Goal: Task Accomplishment & Management: Complete application form

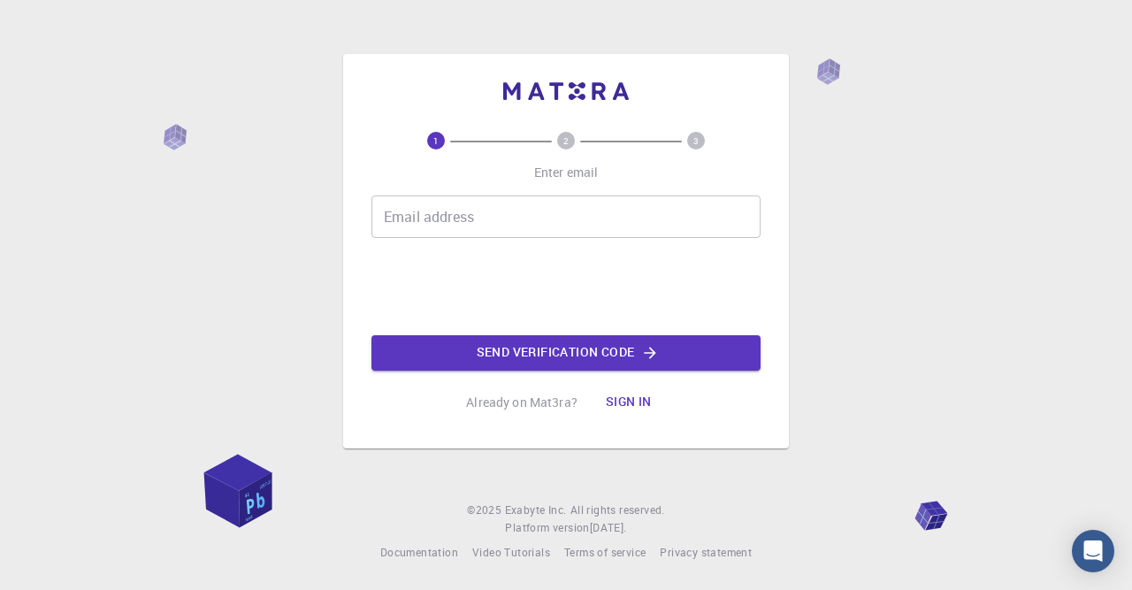
click at [471, 346] on button "Send verification code" at bounding box center [565, 352] width 389 height 35
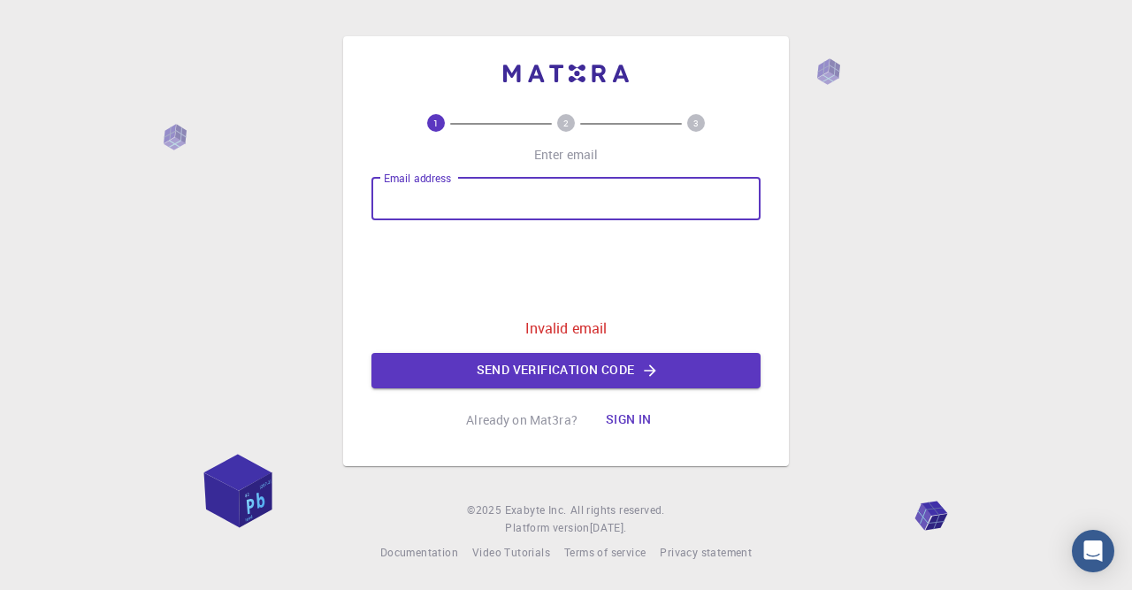
click at [425, 203] on input "Email address" at bounding box center [565, 199] width 389 height 42
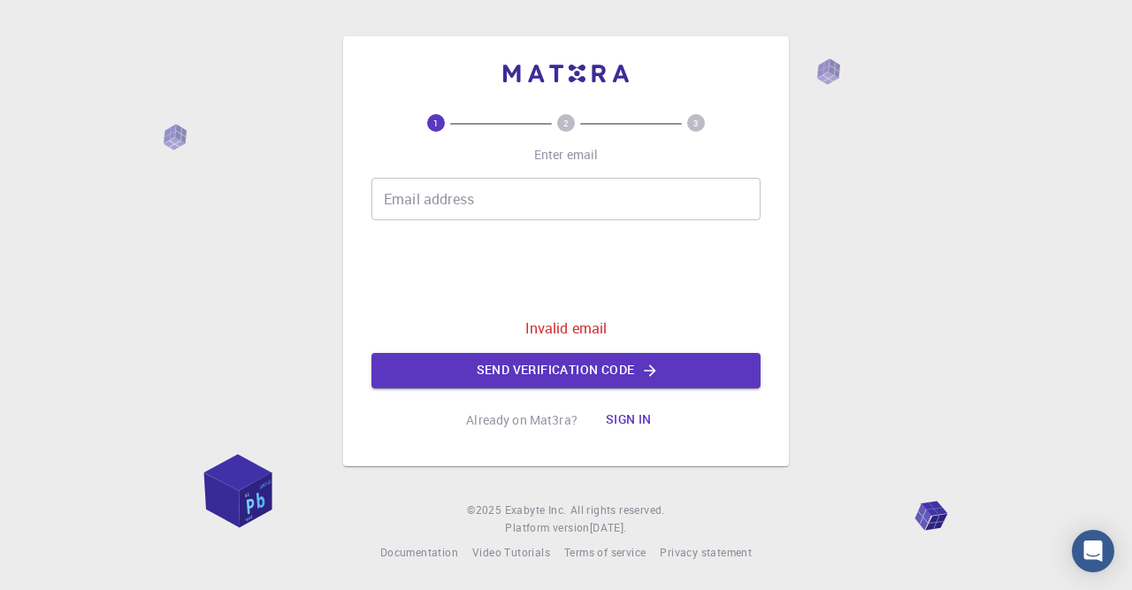
click at [438, 119] on text "1" at bounding box center [435, 123] width 5 height 12
click at [457, 208] on input "Email address" at bounding box center [565, 199] width 389 height 42
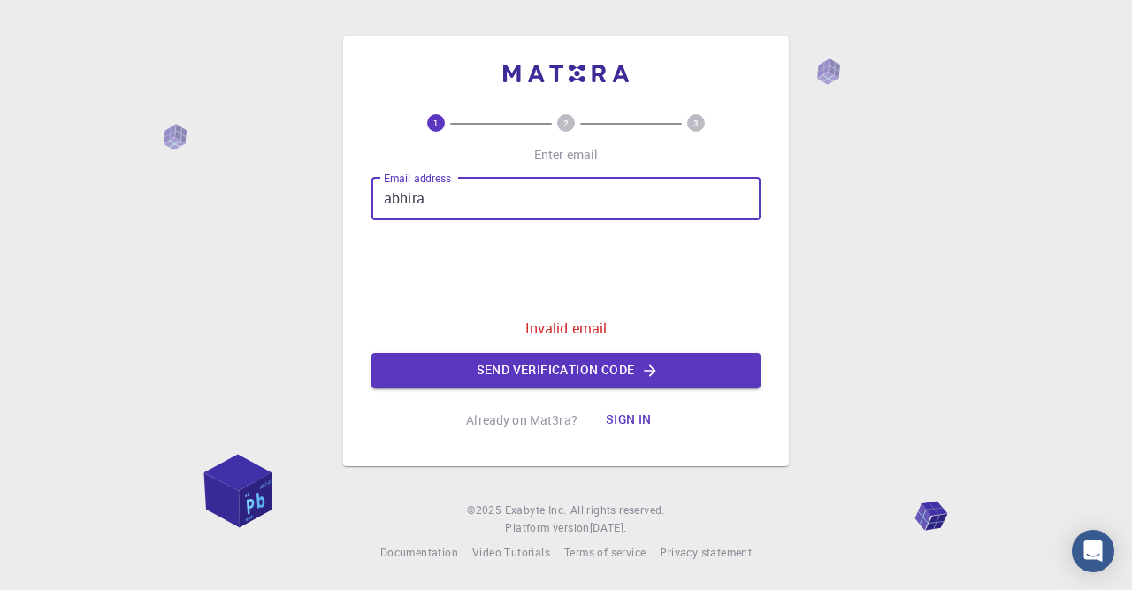
type input "abhira"
click at [561, 118] on circle at bounding box center [566, 123] width 18 height 18
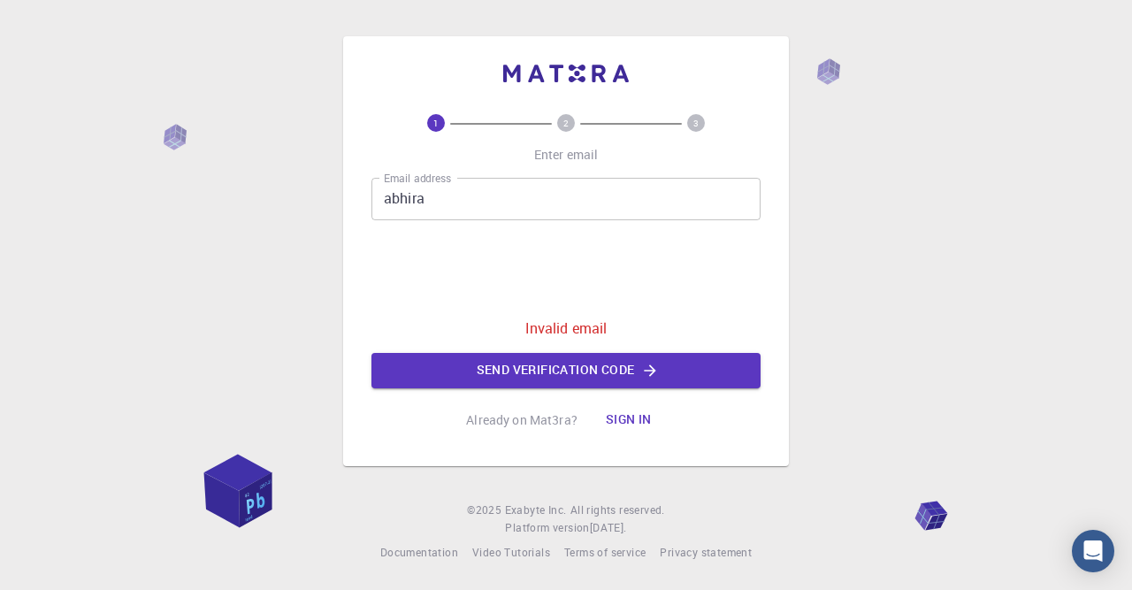
click at [561, 118] on circle at bounding box center [566, 123] width 18 height 18
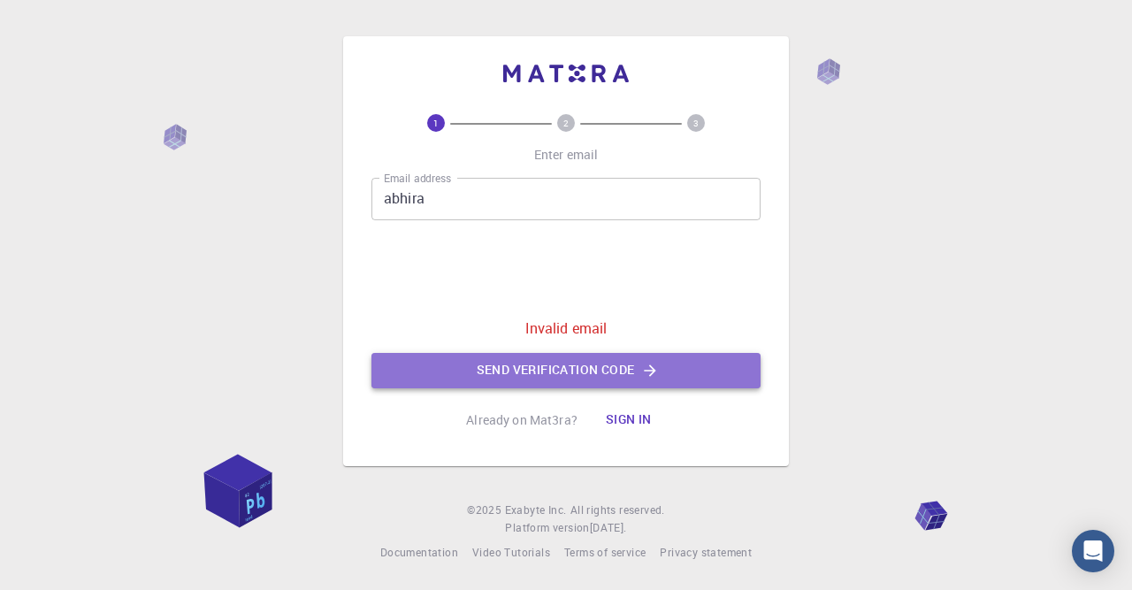
click at [590, 371] on button "Send verification code" at bounding box center [565, 370] width 389 height 35
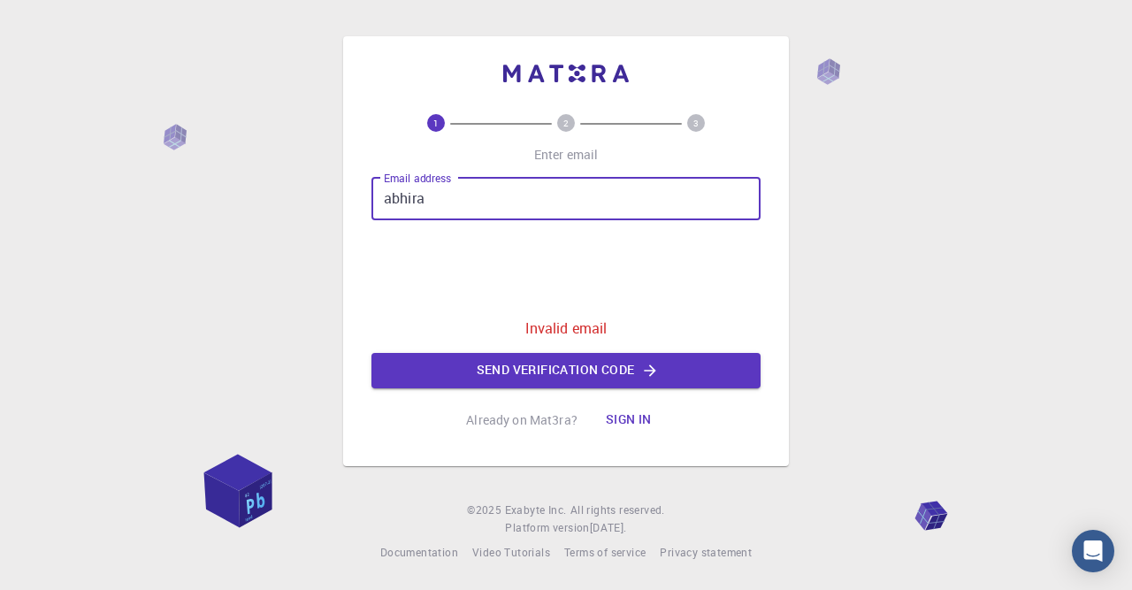
drag, startPoint x: 444, startPoint y: 203, endPoint x: 380, endPoint y: 203, distance: 63.7
click at [380, 203] on input "abhira" at bounding box center [565, 199] width 389 height 42
click at [540, 376] on button "Send verification code" at bounding box center [565, 370] width 389 height 35
click at [435, 203] on input "Email address" at bounding box center [565, 199] width 389 height 42
type input "A"
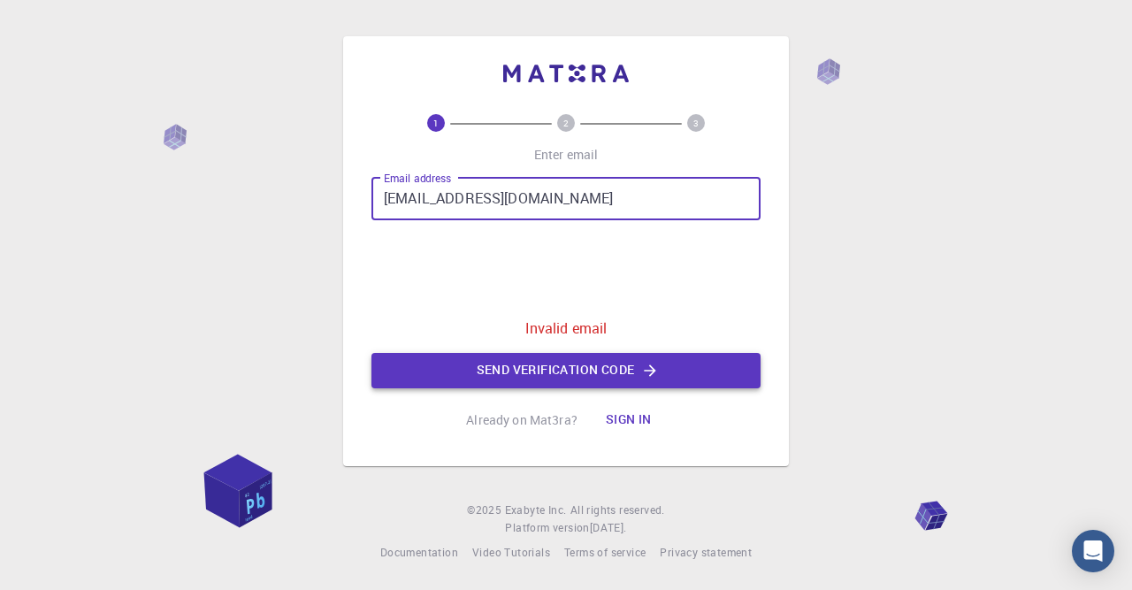
type input "[EMAIL_ADDRESS][DOMAIN_NAME]"
click at [531, 367] on button "Send verification code" at bounding box center [565, 370] width 389 height 35
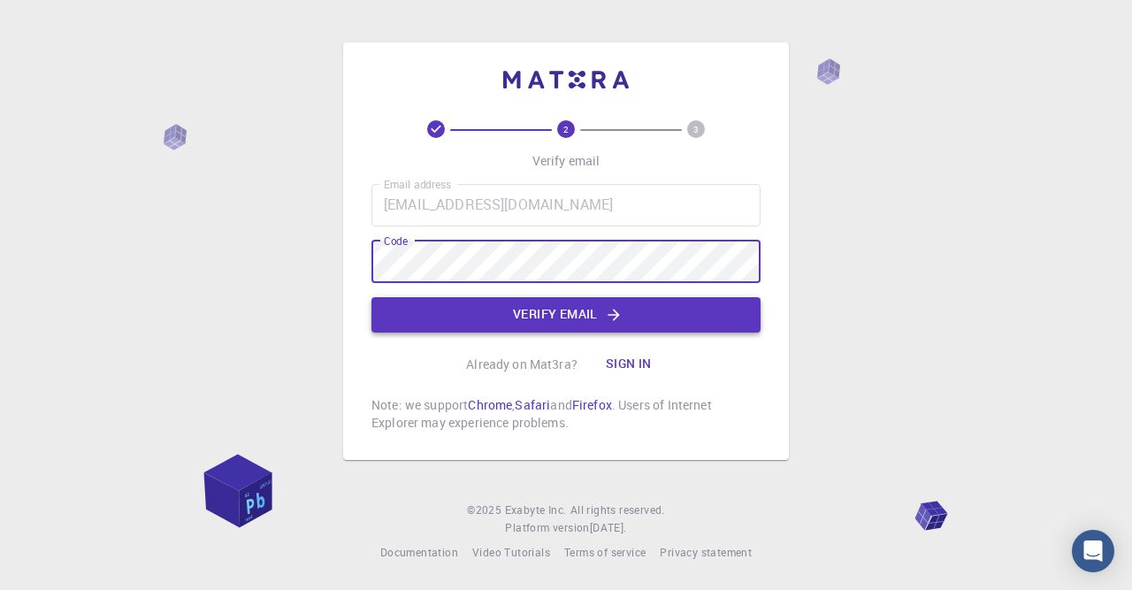
click at [491, 305] on button "Verify email" at bounding box center [565, 314] width 389 height 35
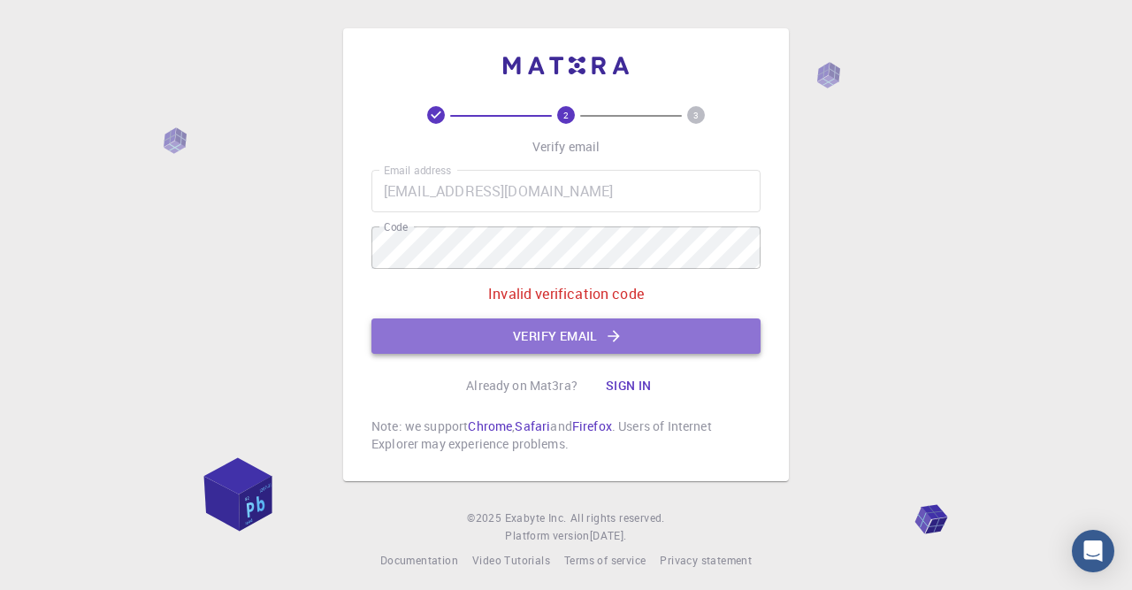
click at [609, 325] on button "Verify email" at bounding box center [565, 335] width 389 height 35
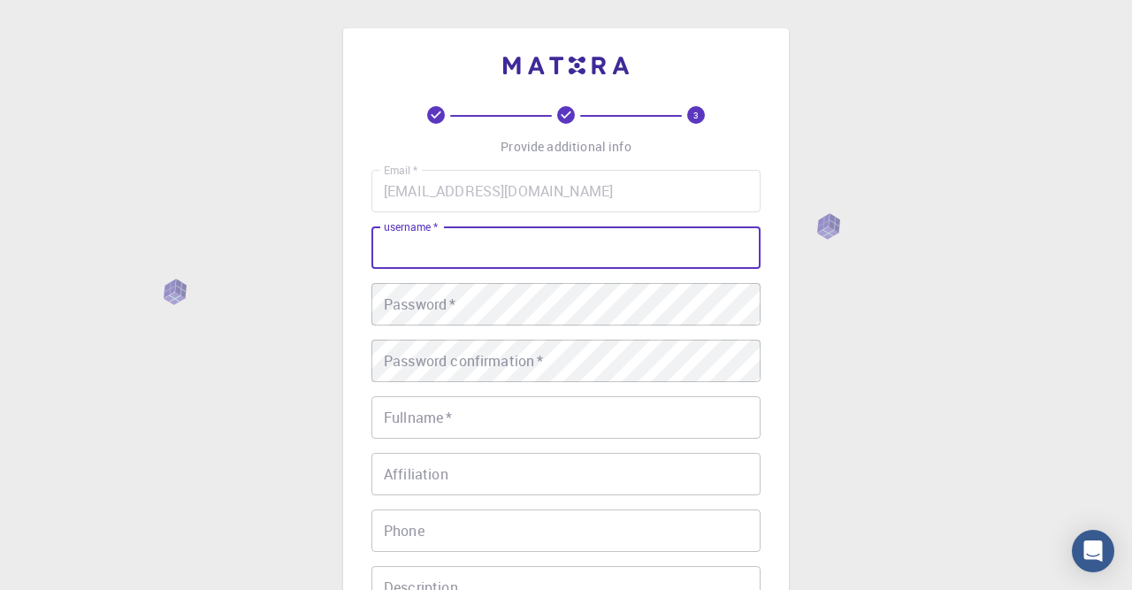
click at [493, 245] on input "username   *" at bounding box center [565, 247] width 389 height 42
type input "abhi2354"
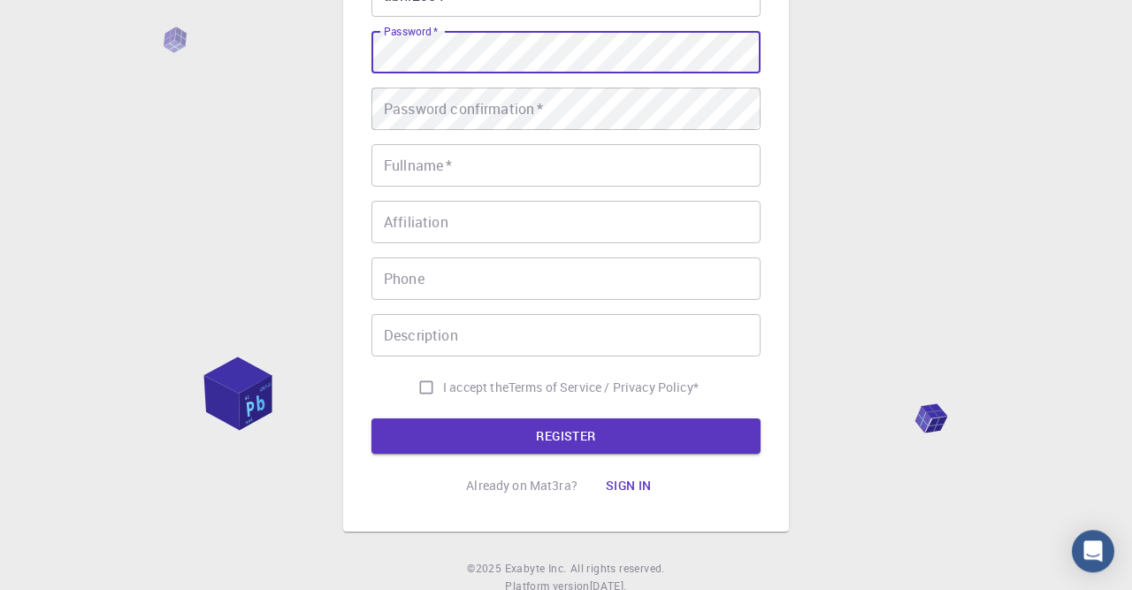
scroll to position [276, 0]
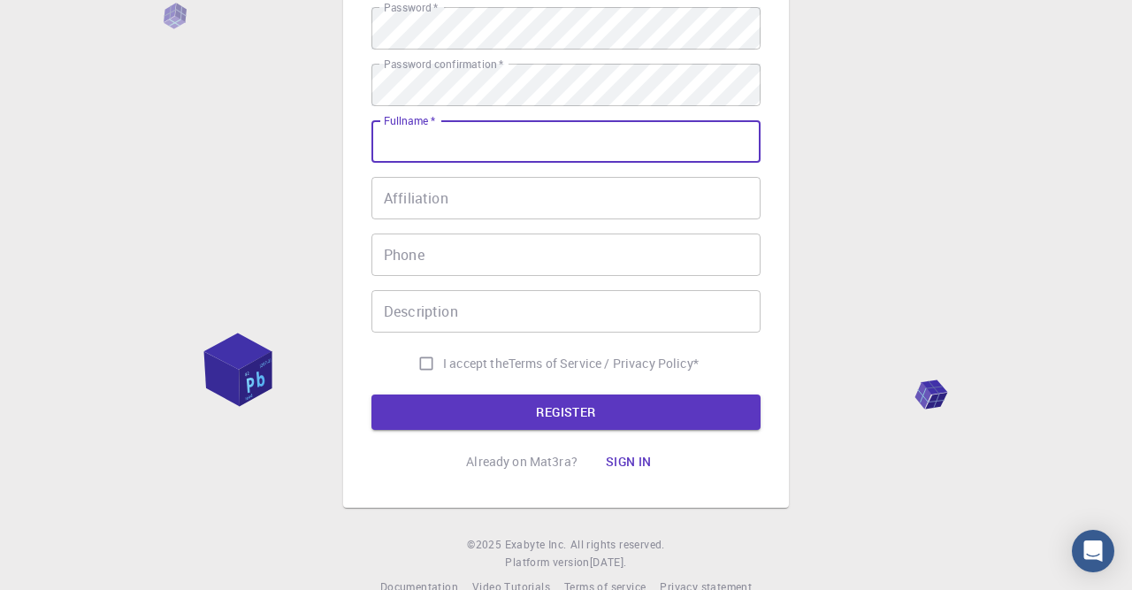
click at [487, 144] on input "Fullname   *" at bounding box center [565, 141] width 389 height 42
type input "[PERSON_NAME]"
click at [488, 177] on div "Email   * [EMAIL_ADDRESS][DOMAIN_NAME] Email   * username   * abhi2354 username…" at bounding box center [565, 137] width 389 height 486
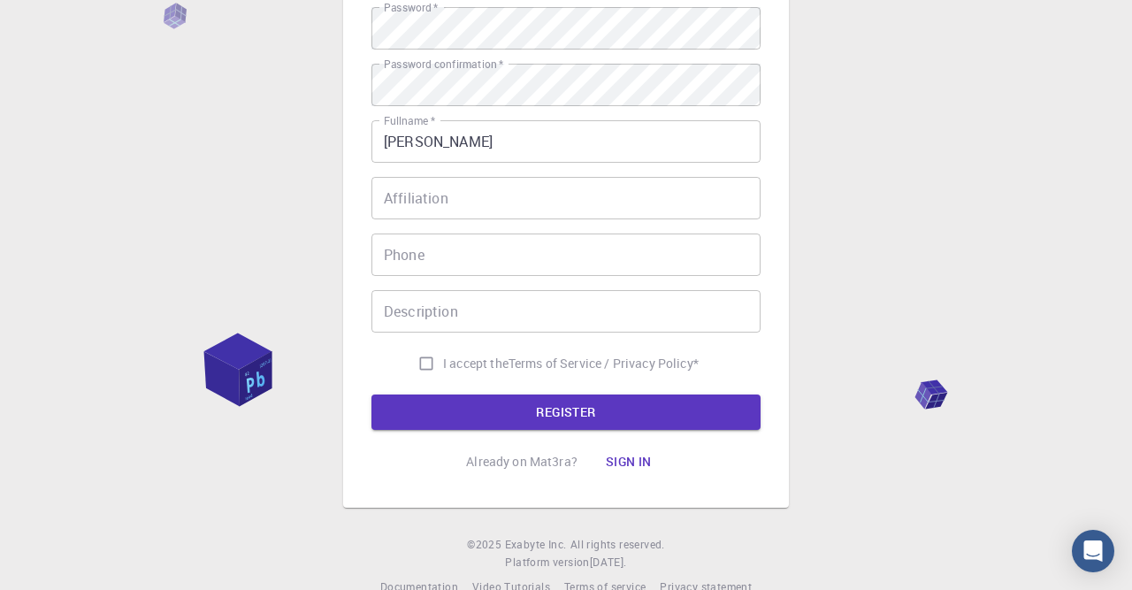
click at [493, 193] on input "Affiliation" at bounding box center [565, 198] width 389 height 42
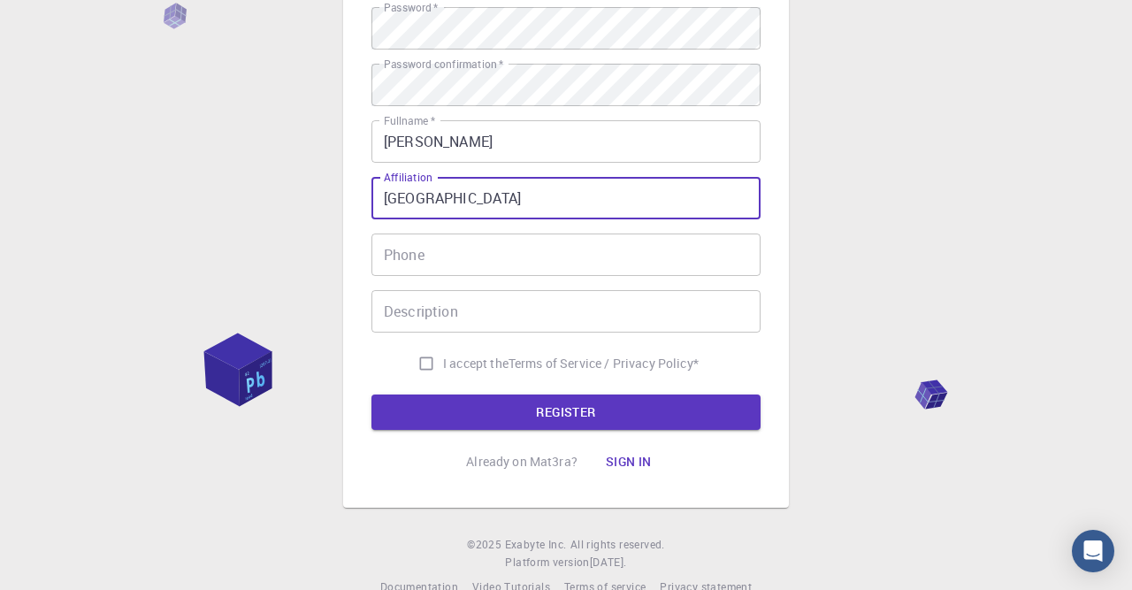
type input "[GEOGRAPHIC_DATA]"
click at [463, 249] on input "Phone" at bounding box center [565, 254] width 389 height 42
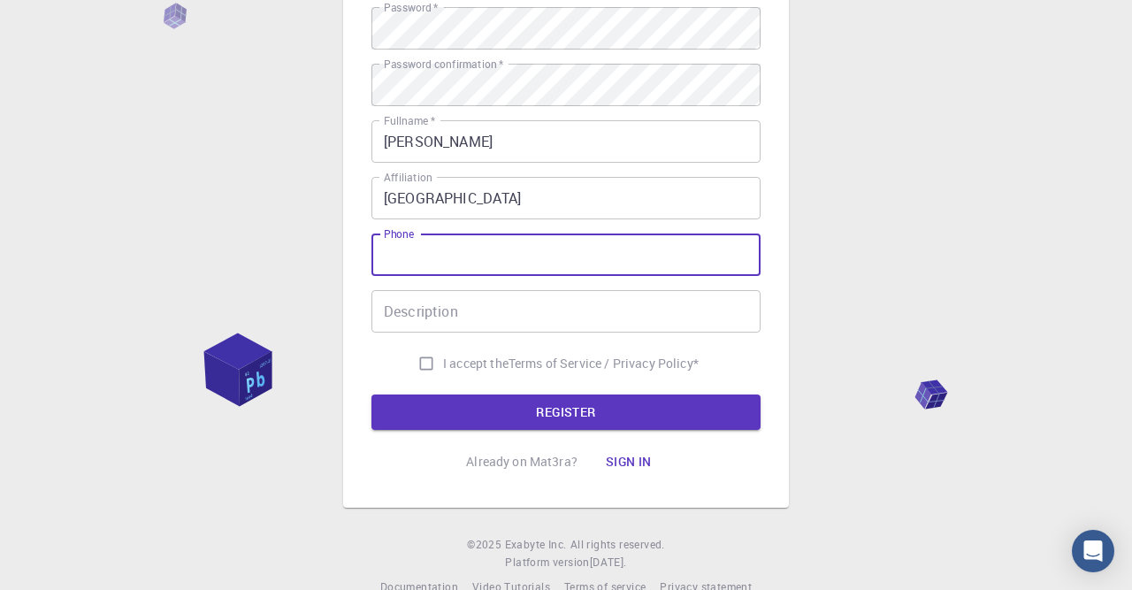
click at [420, 368] on input "I accept the Terms of Service / Privacy Policy *" at bounding box center [426, 364] width 34 height 34
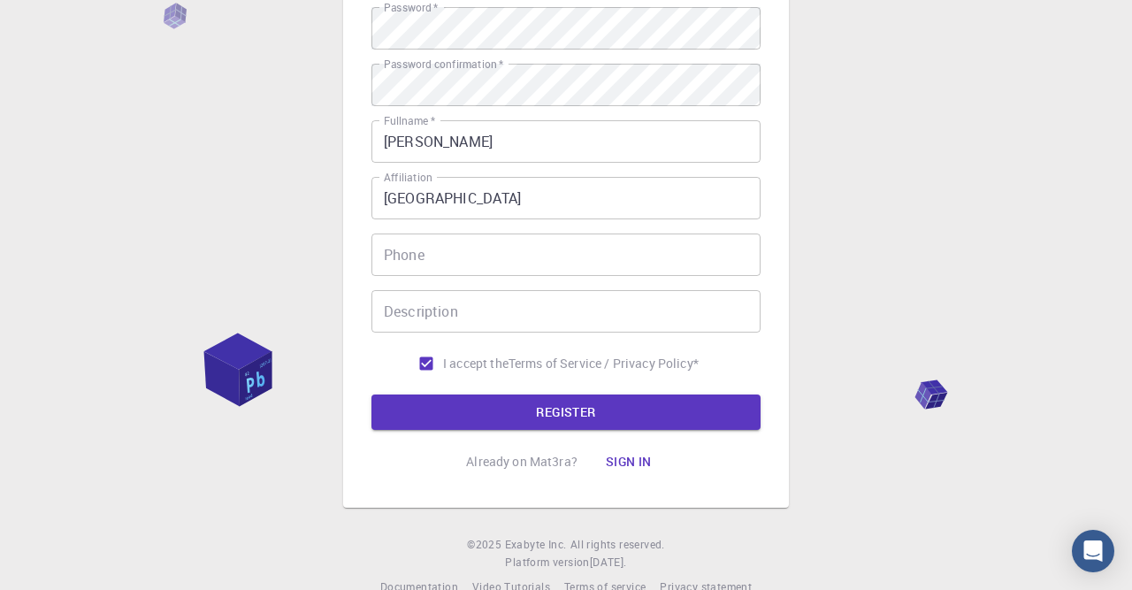
click at [455, 379] on label "I accept the Terms of Service / Privacy Policy *" at bounding box center [553, 364] width 289 height 34
click at [443, 379] on input "I accept the Terms of Service / Privacy Policy *" at bounding box center [426, 364] width 34 height 34
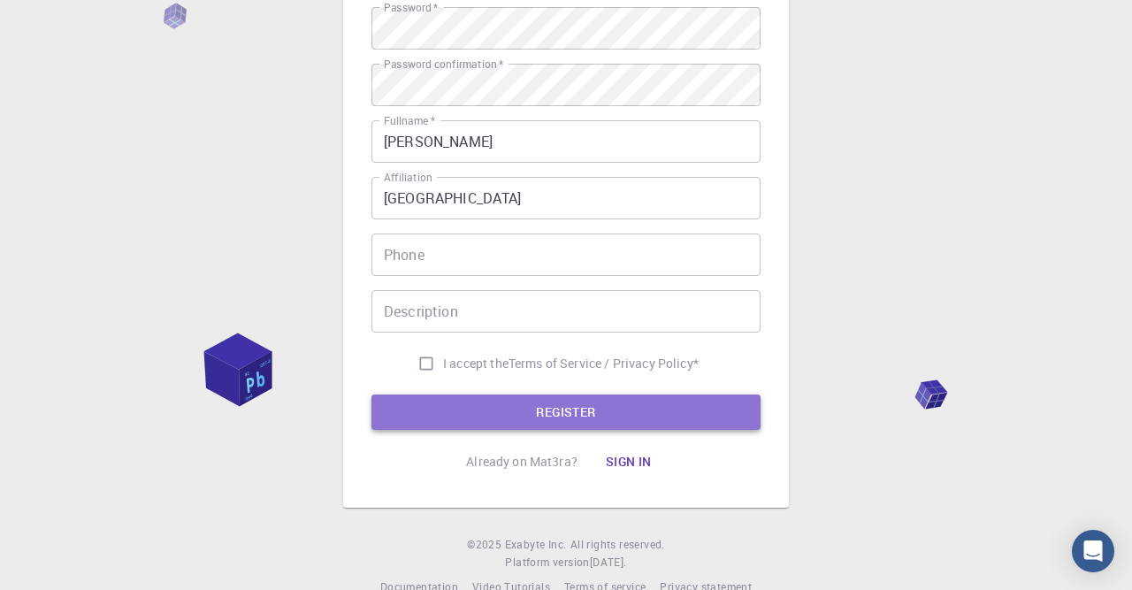
click at [475, 402] on button "REGISTER" at bounding box center [565, 411] width 389 height 35
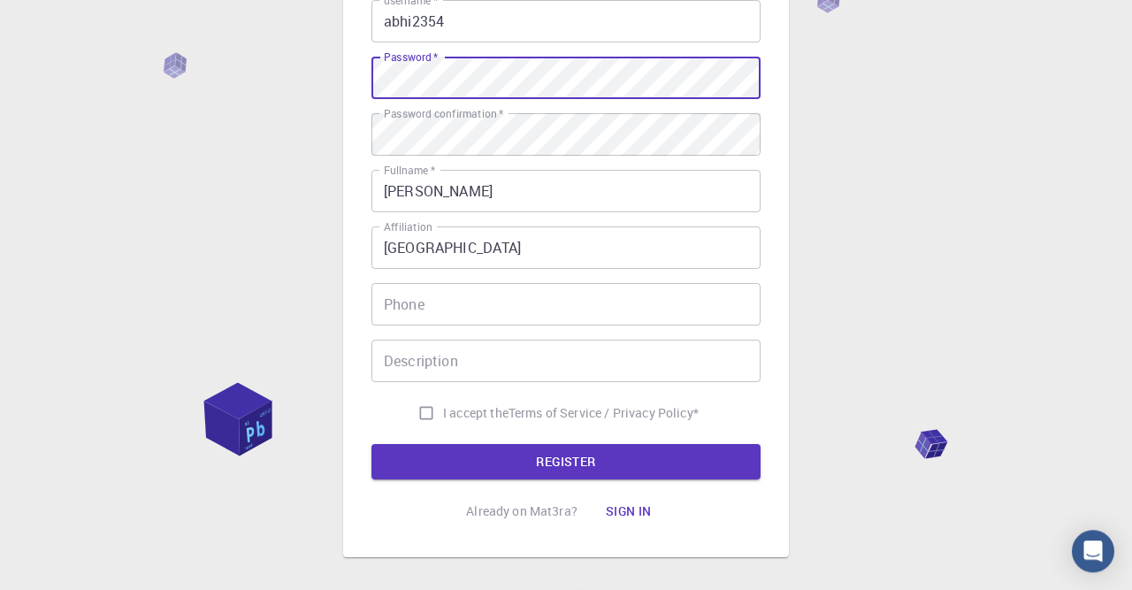
scroll to position [310, 0]
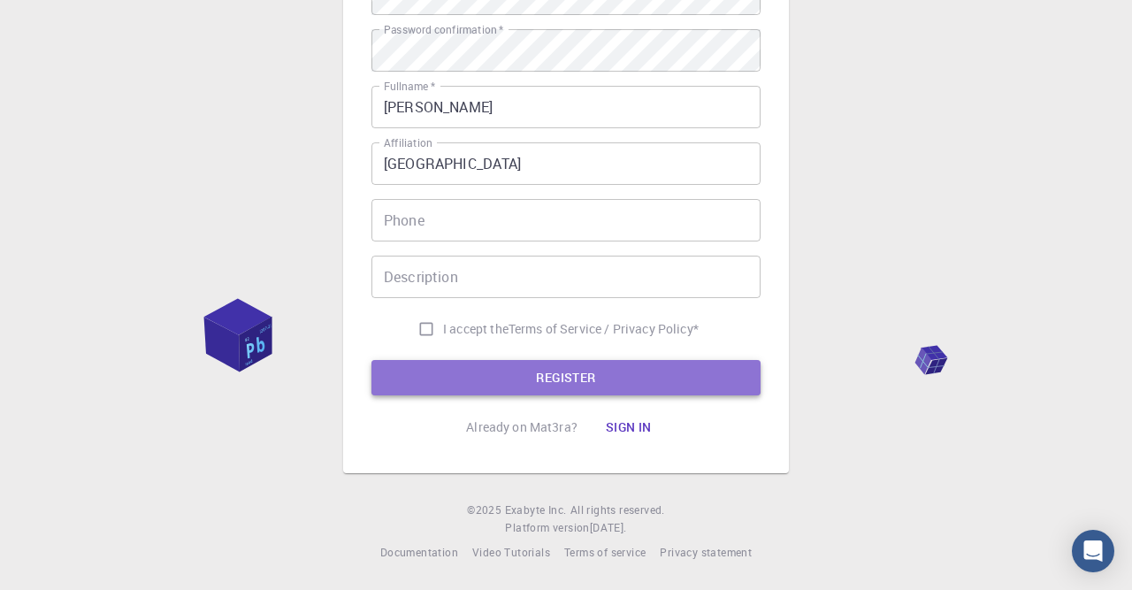
click at [440, 362] on button "REGISTER" at bounding box center [565, 377] width 389 height 35
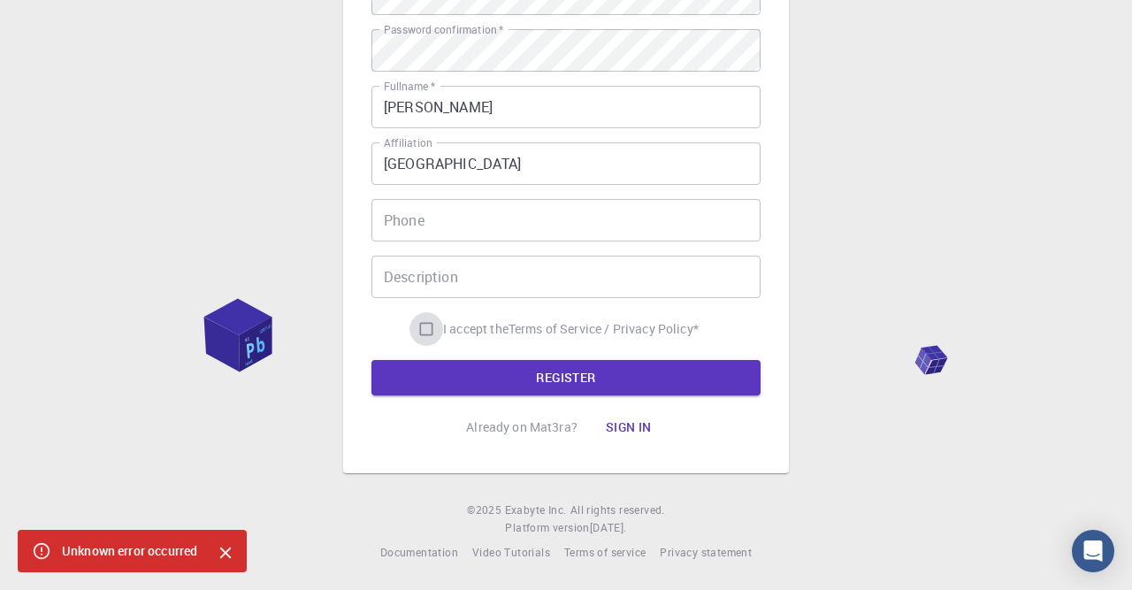
click at [417, 323] on input "I accept the Terms of Service / Privacy Policy *" at bounding box center [426, 329] width 34 height 34
checkbox input "true"
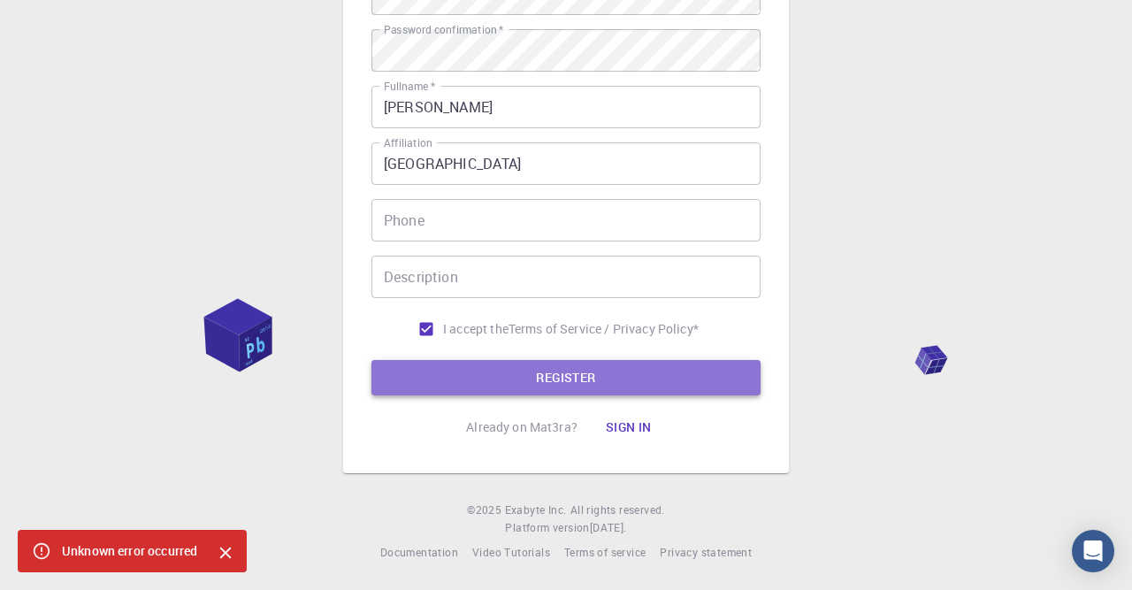
click at [454, 361] on button "REGISTER" at bounding box center [565, 377] width 389 height 35
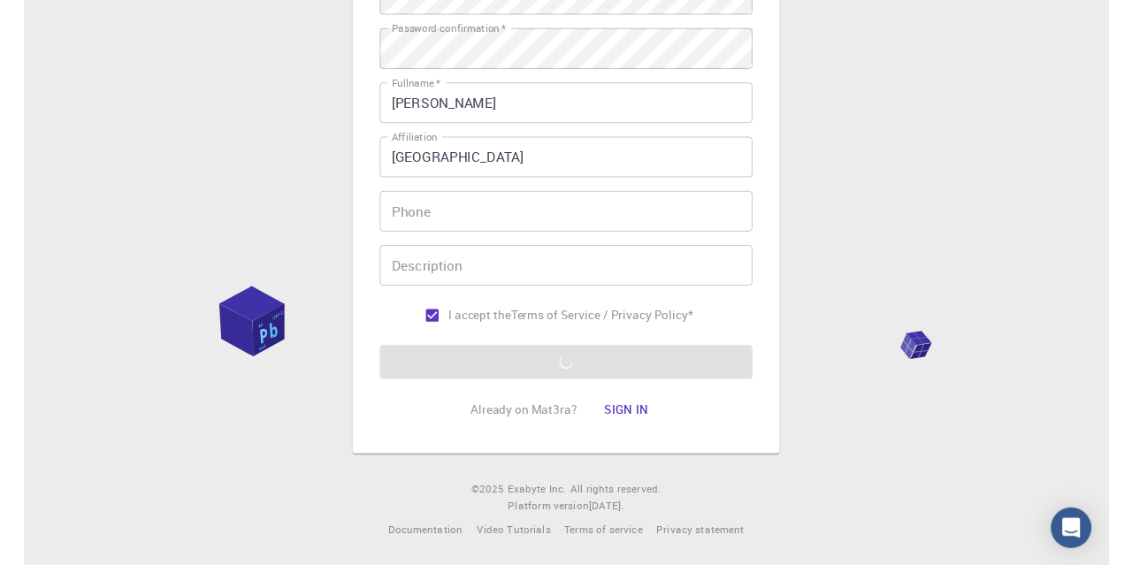
scroll to position [0, 0]
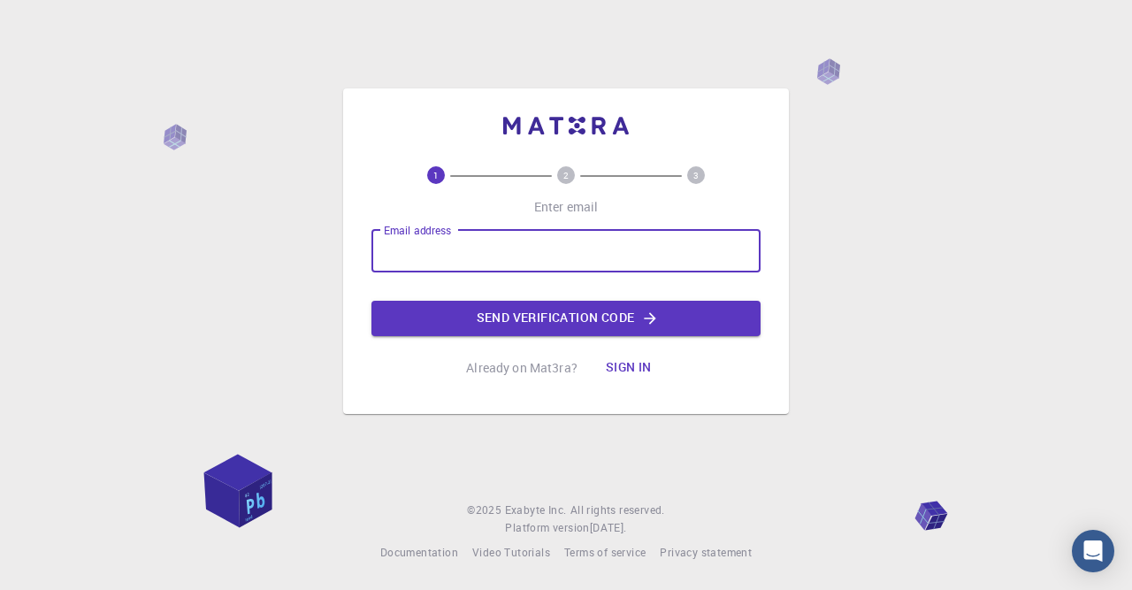
click at [406, 245] on input "Email address" at bounding box center [565, 251] width 389 height 42
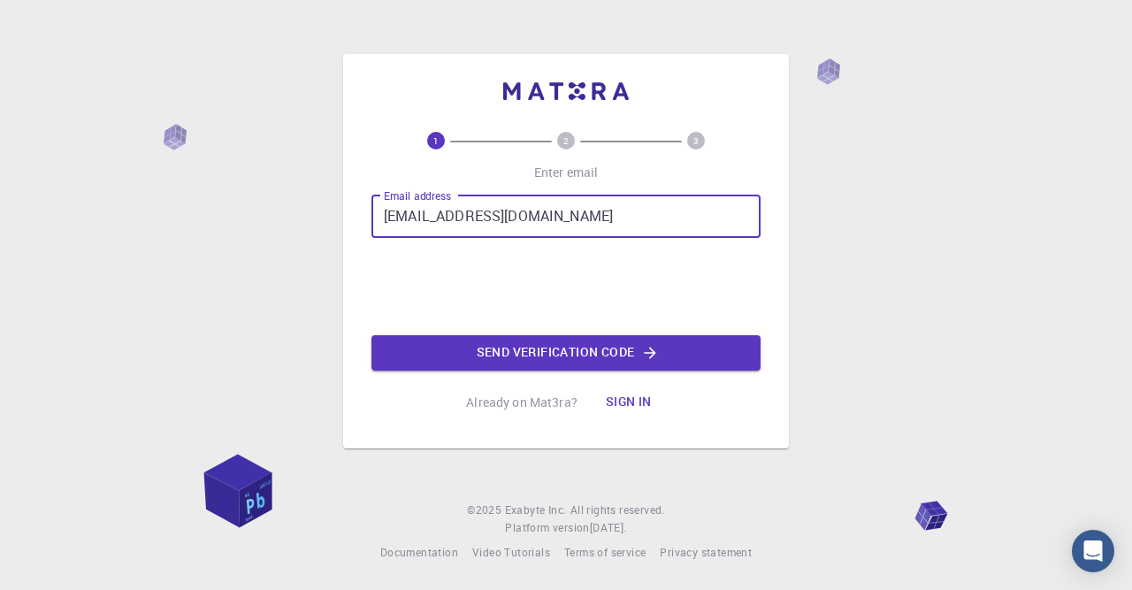
type input "abhirami.manoj@su.se"
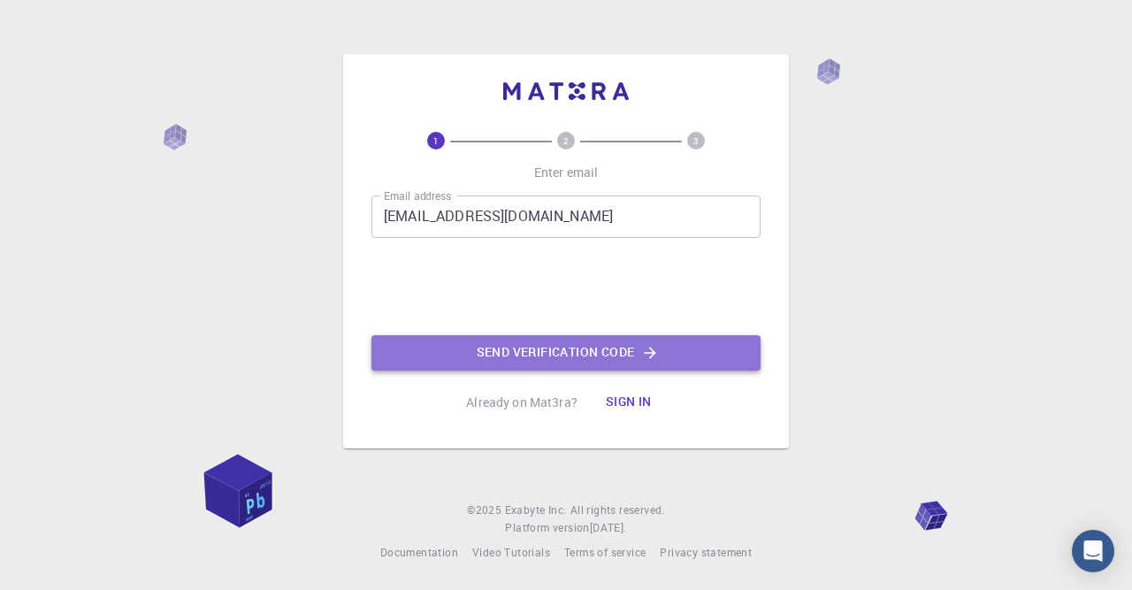
click at [546, 346] on button "Send verification code" at bounding box center [565, 352] width 389 height 35
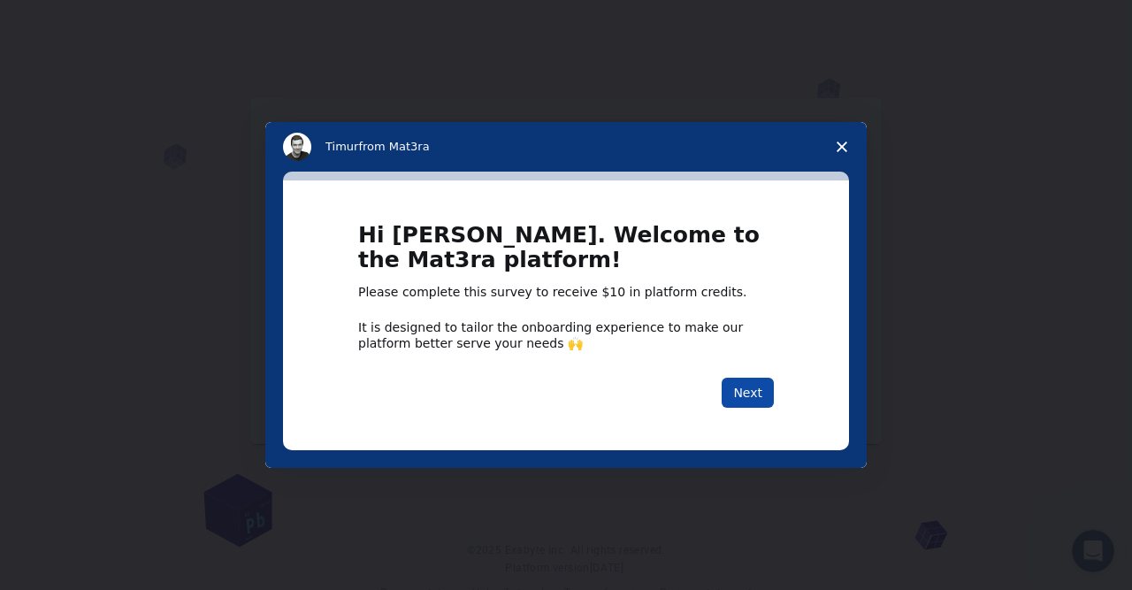
click at [762, 379] on button "Next" at bounding box center [748, 393] width 52 height 30
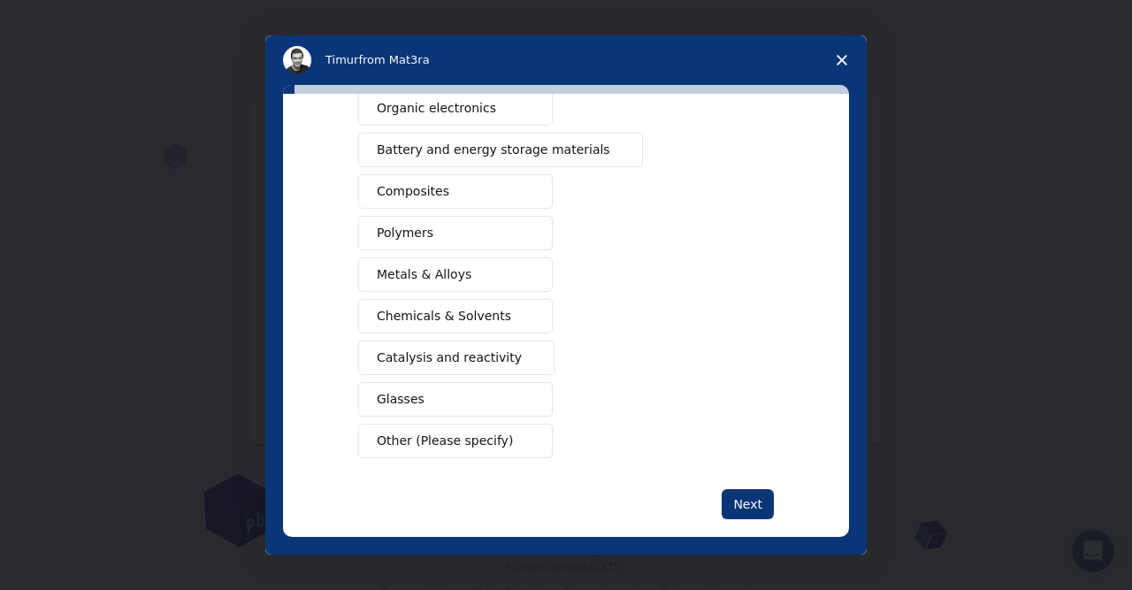
scroll to position [256, 0]
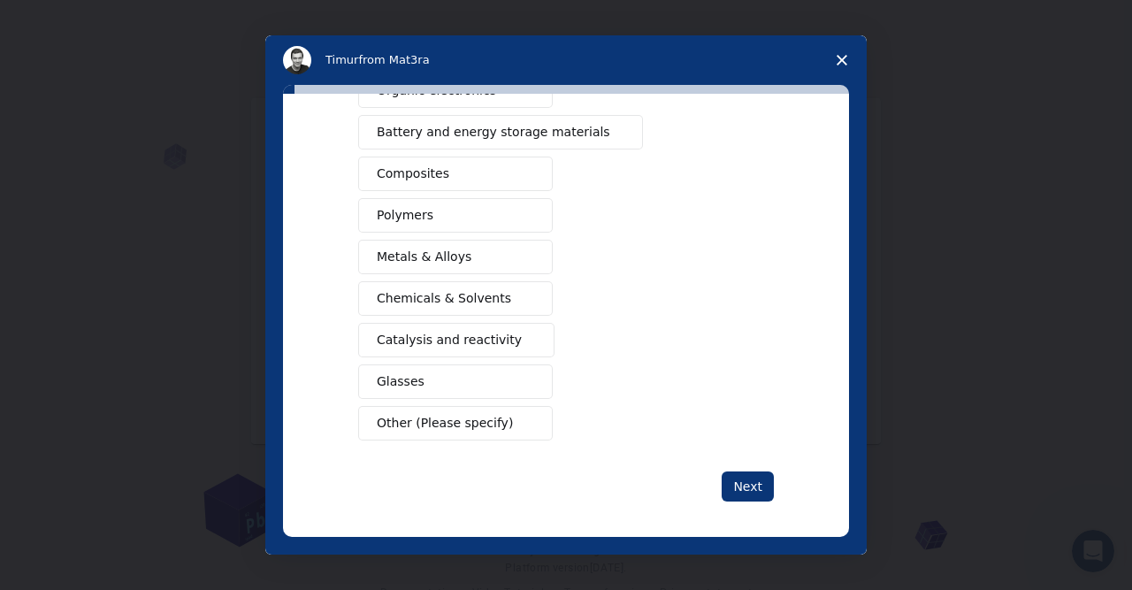
click at [390, 221] on button "Polymers" at bounding box center [455, 215] width 195 height 34
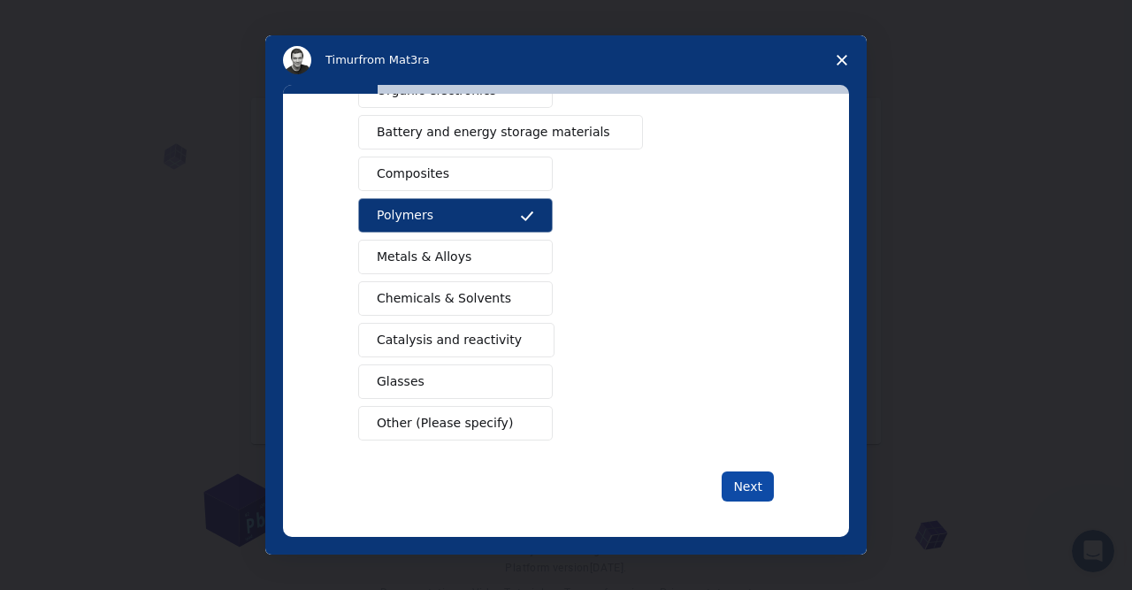
click at [748, 486] on button "Next" at bounding box center [748, 486] width 52 height 30
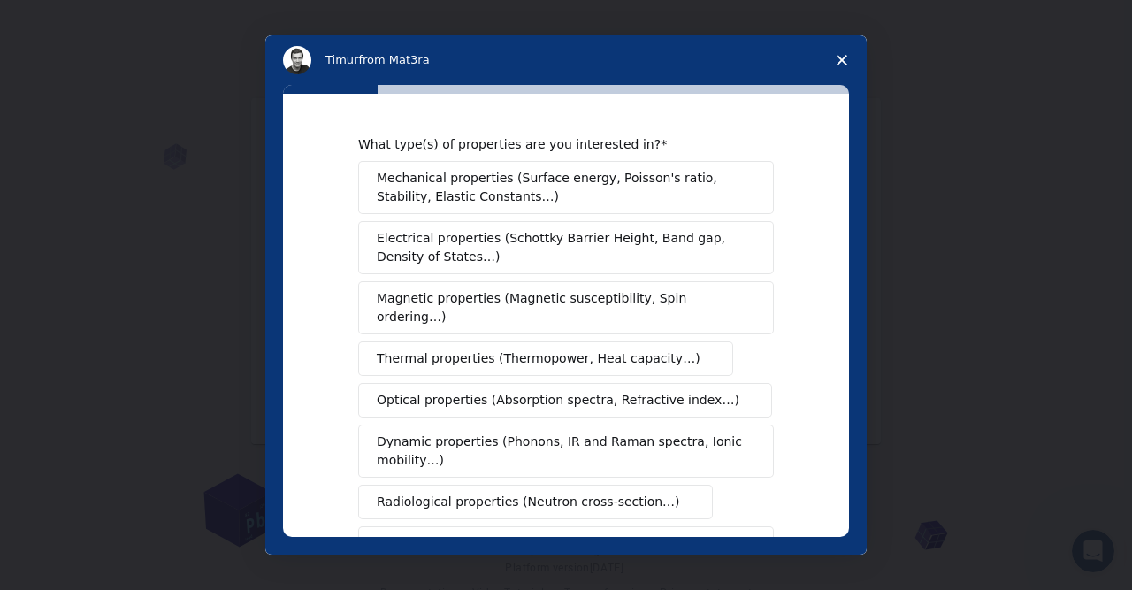
scroll to position [348, 0]
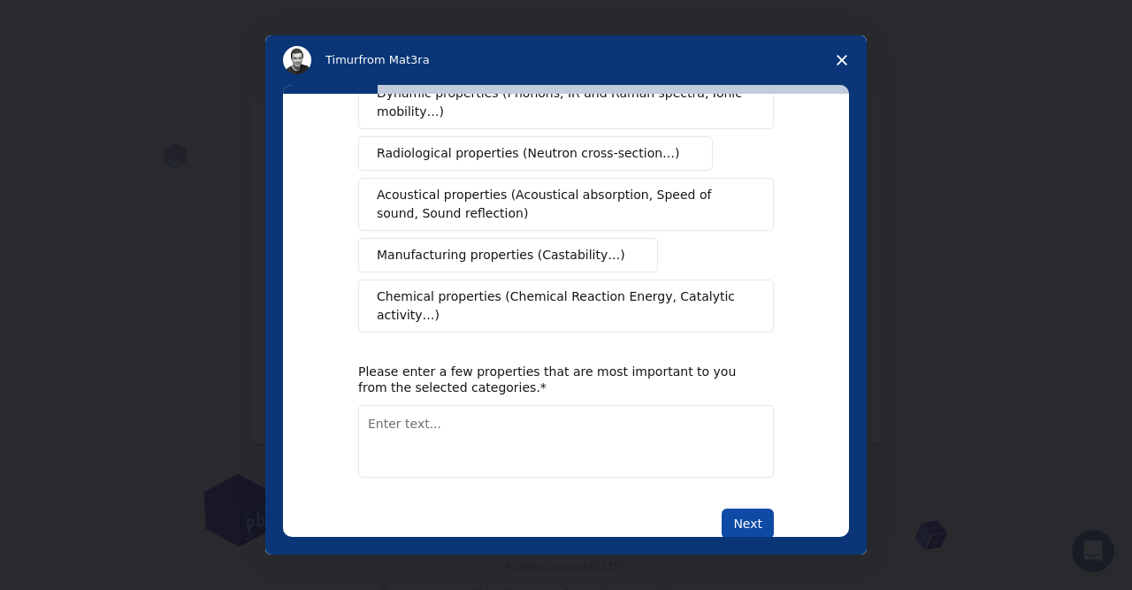
click at [747, 509] on button "Next" at bounding box center [748, 524] width 52 height 30
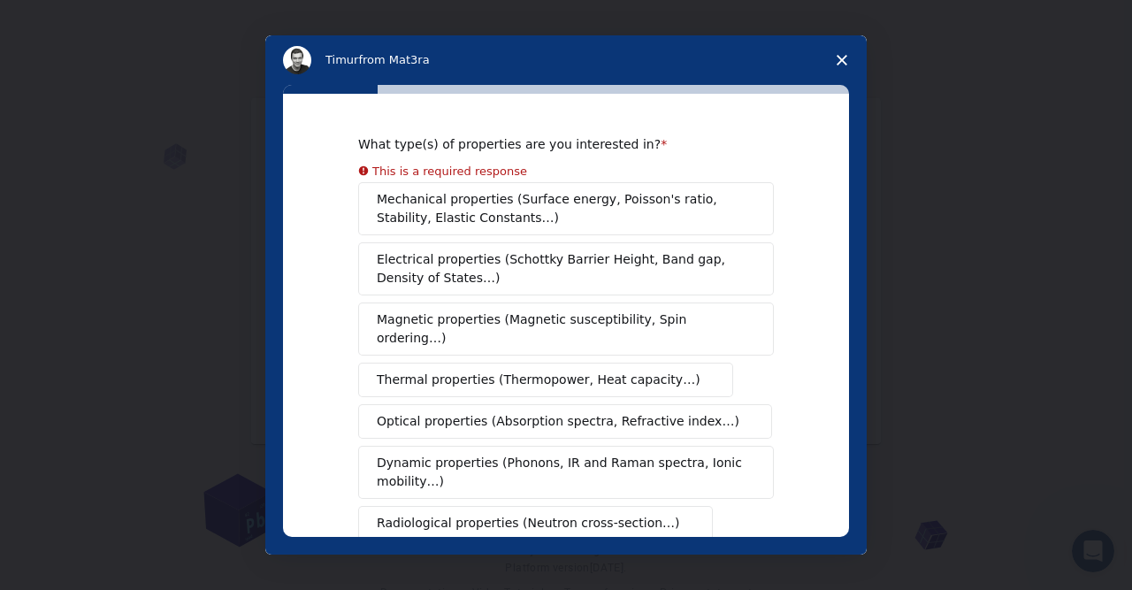
scroll to position [0, 0]
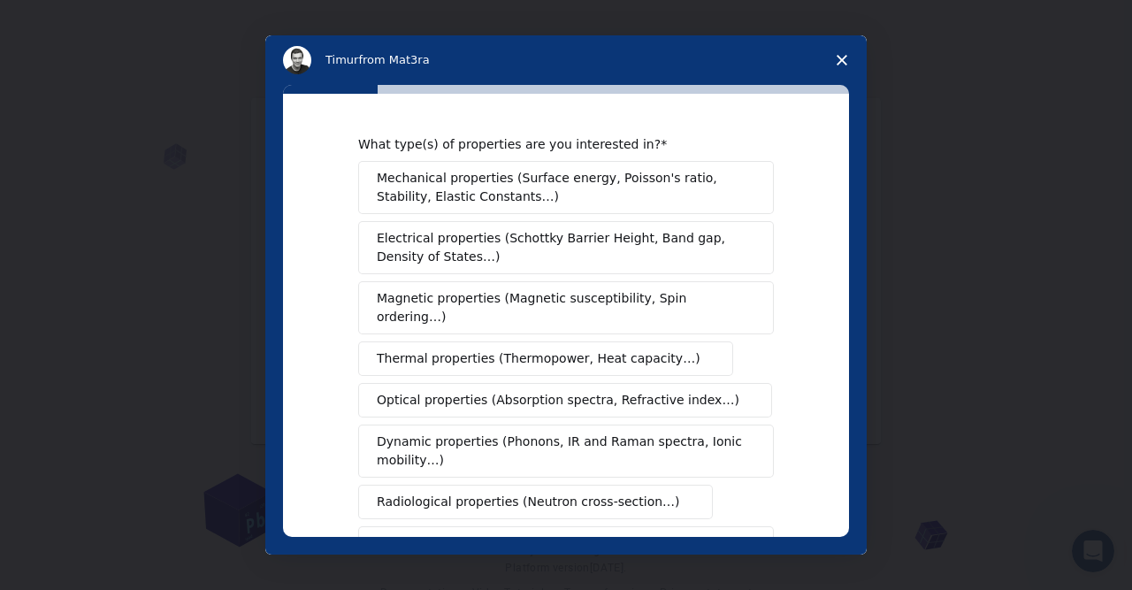
click at [480, 275] on div "Mechanical properties (Surface energy, Poisson's ratio, Stability, Elastic Cons…" at bounding box center [566, 421] width 416 height 520
click at [531, 206] on span "Mechanical properties (Surface energy, Poisson's ratio, Stability, Elastic Cons…" at bounding box center [561, 187] width 369 height 37
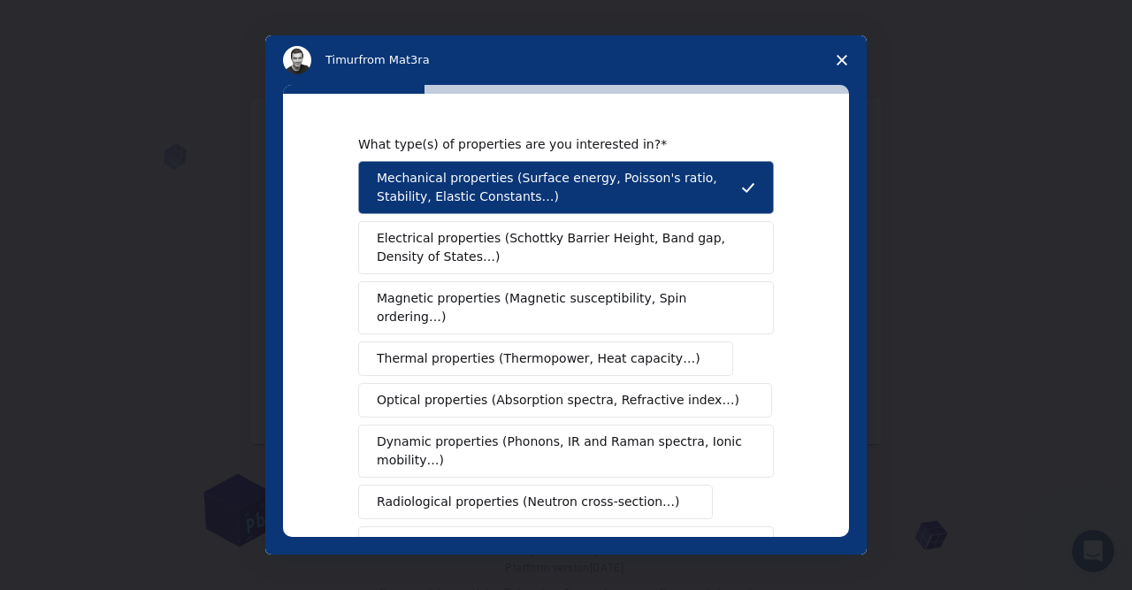
scroll to position [370, 0]
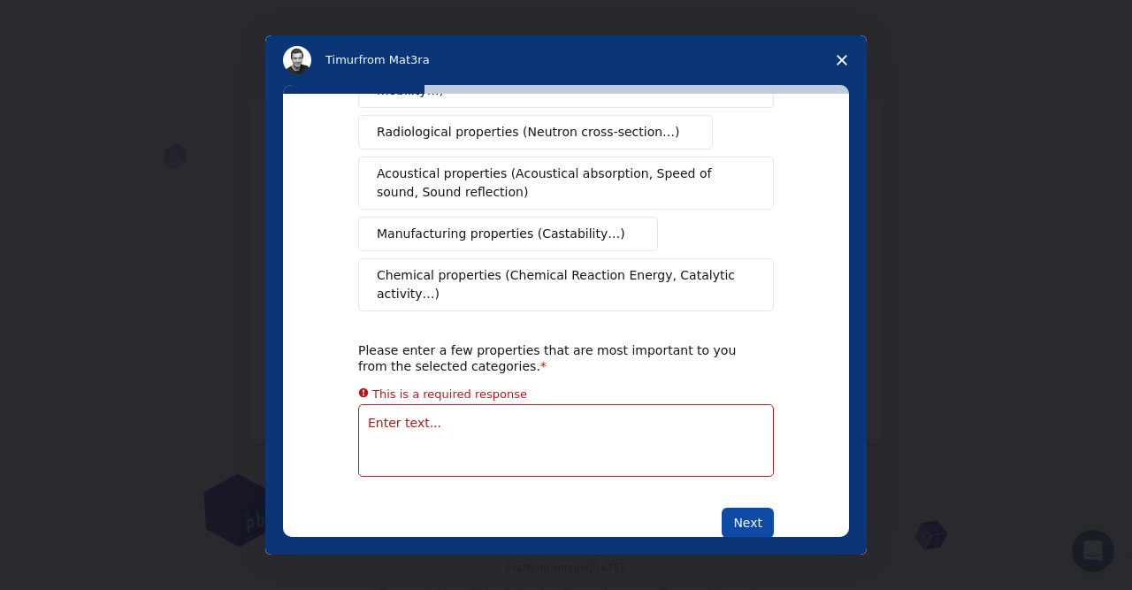
click at [756, 508] on button "Next" at bounding box center [748, 523] width 52 height 30
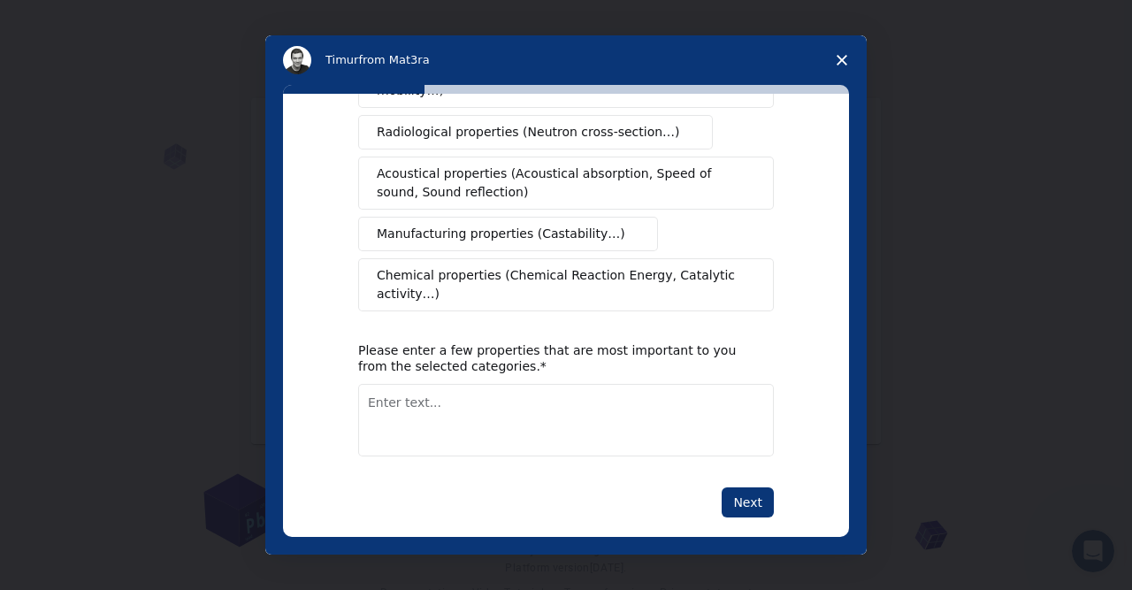
click at [562, 386] on textarea "Enter text..." at bounding box center [566, 420] width 416 height 73
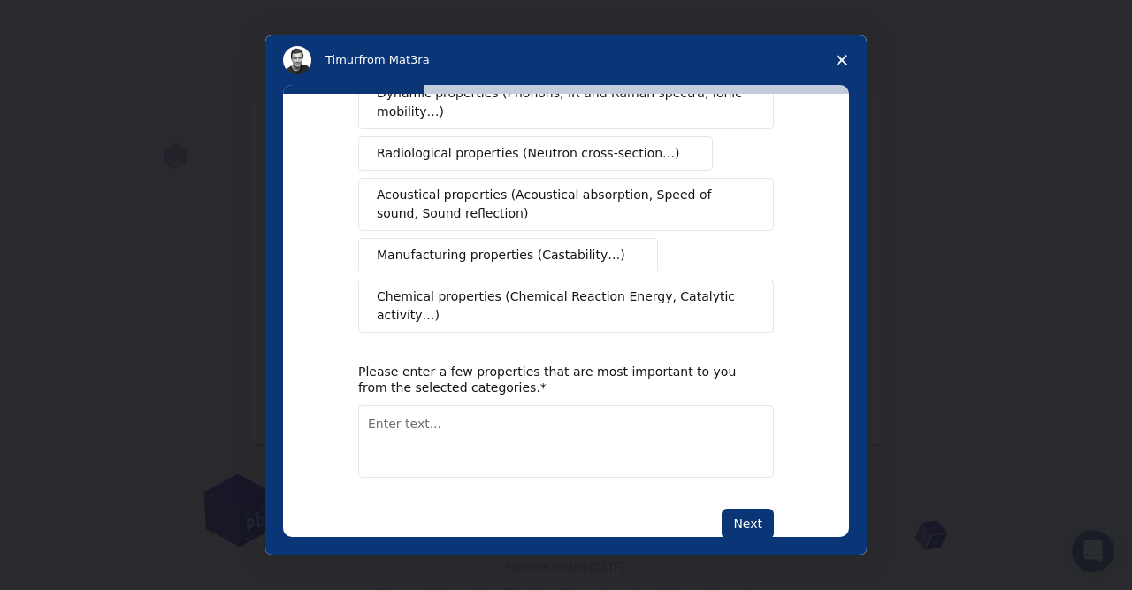
click at [837, 56] on icon "Close survey" at bounding box center [842, 60] width 11 height 11
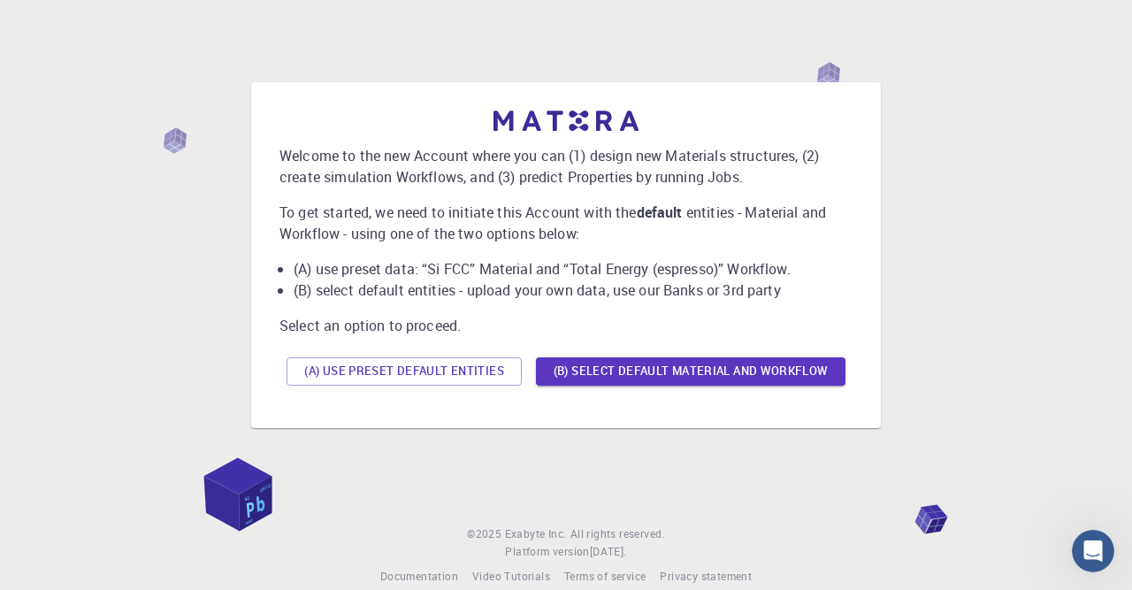
scroll to position [0, 0]
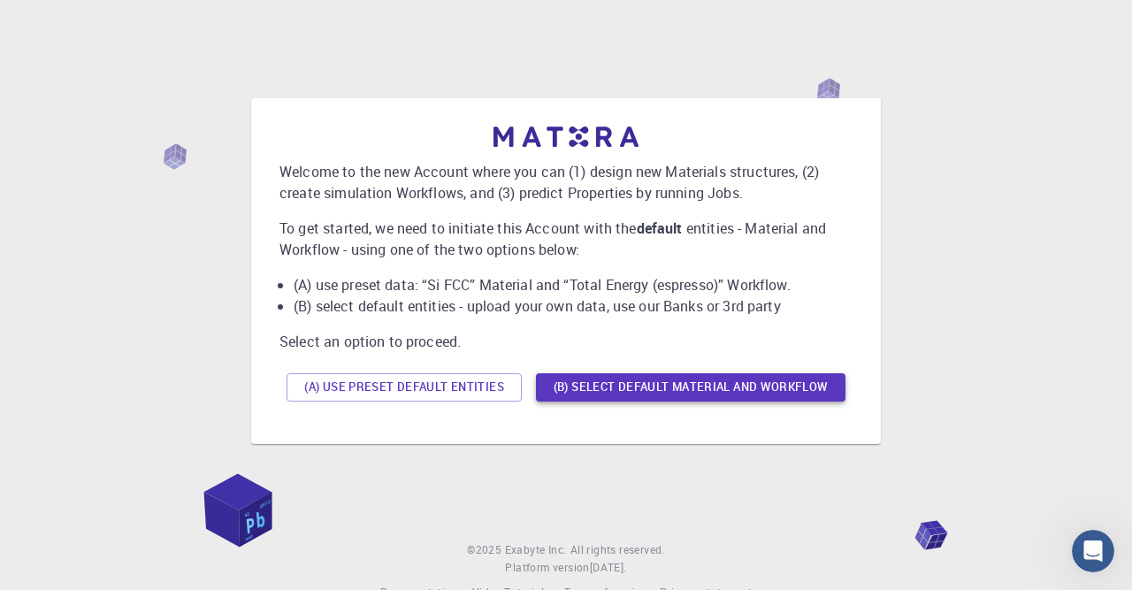
click at [754, 391] on button "(B) Select default material and workflow" at bounding box center [691, 387] width 310 height 28
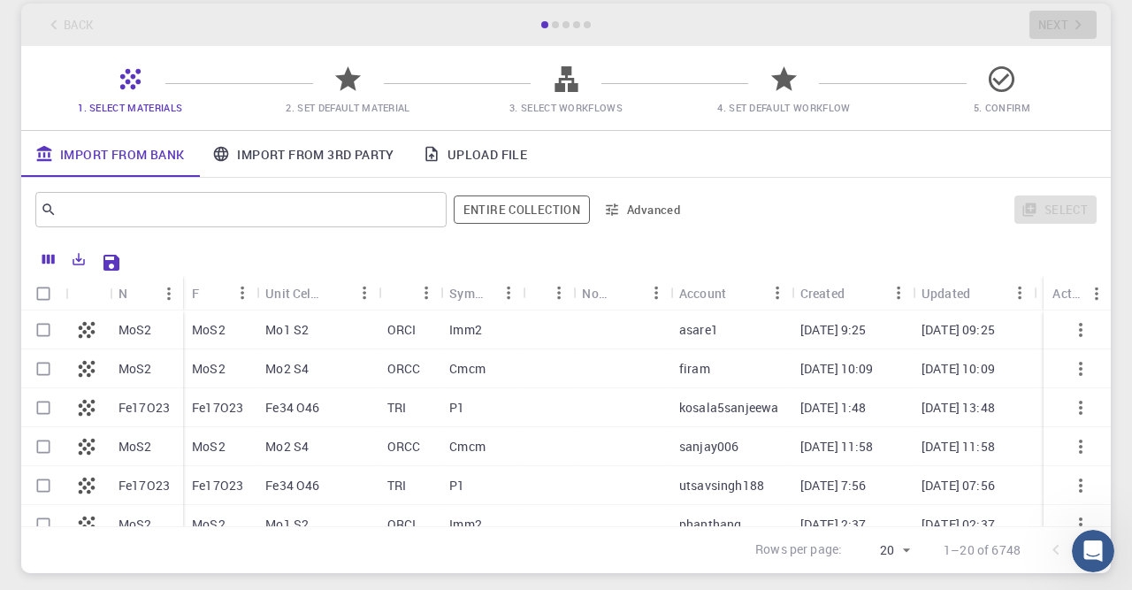
scroll to position [562, 0]
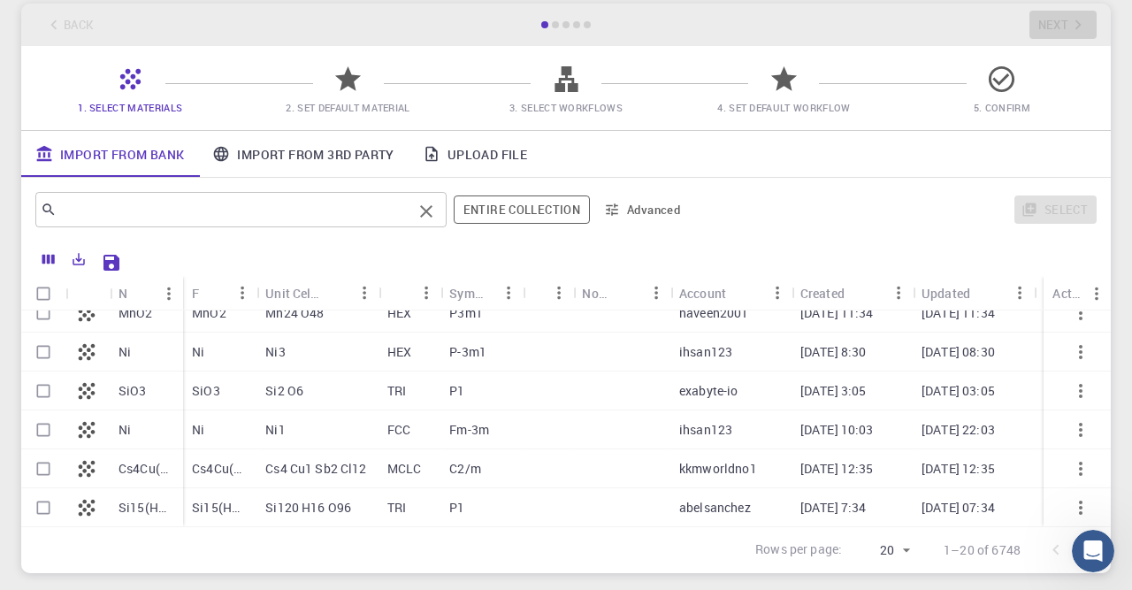
click at [233, 222] on input "text" at bounding box center [235, 209] width 356 height 25
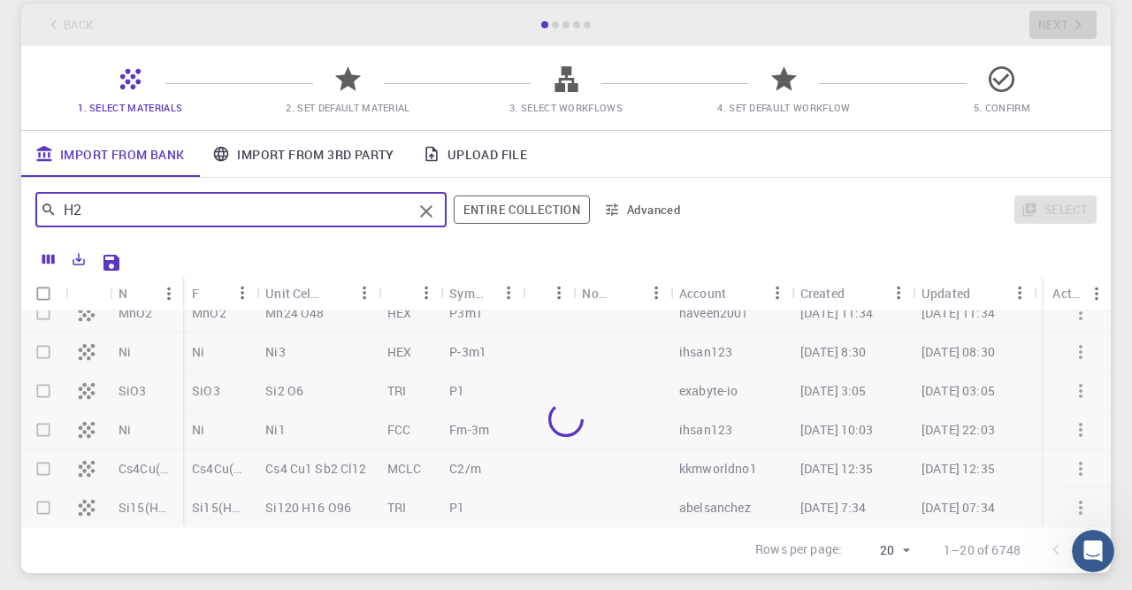
type input "H2"
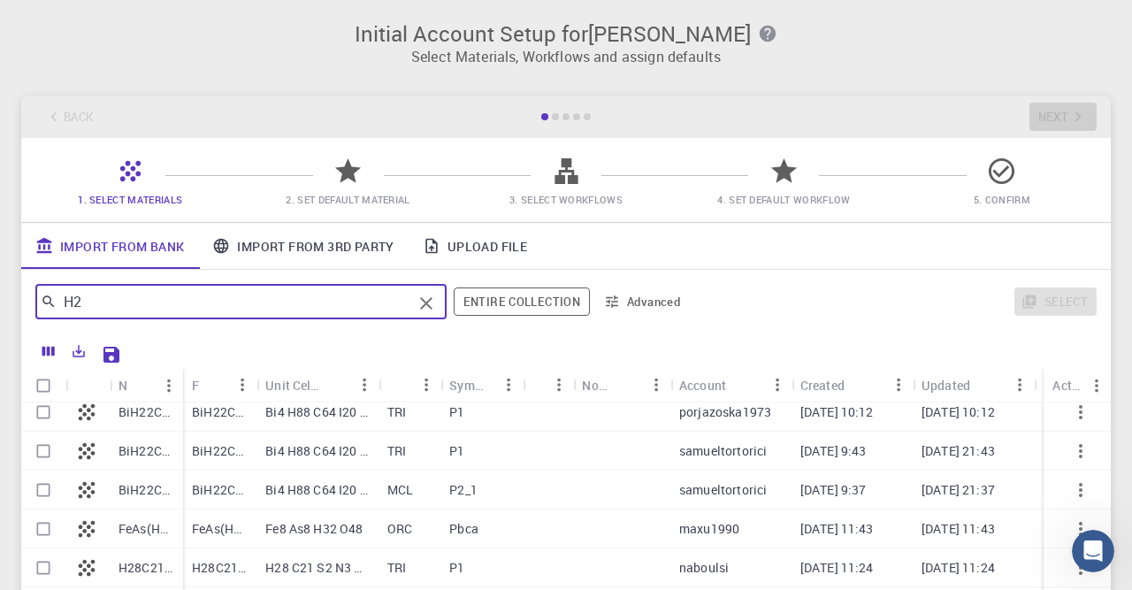
scroll to position [0, 0]
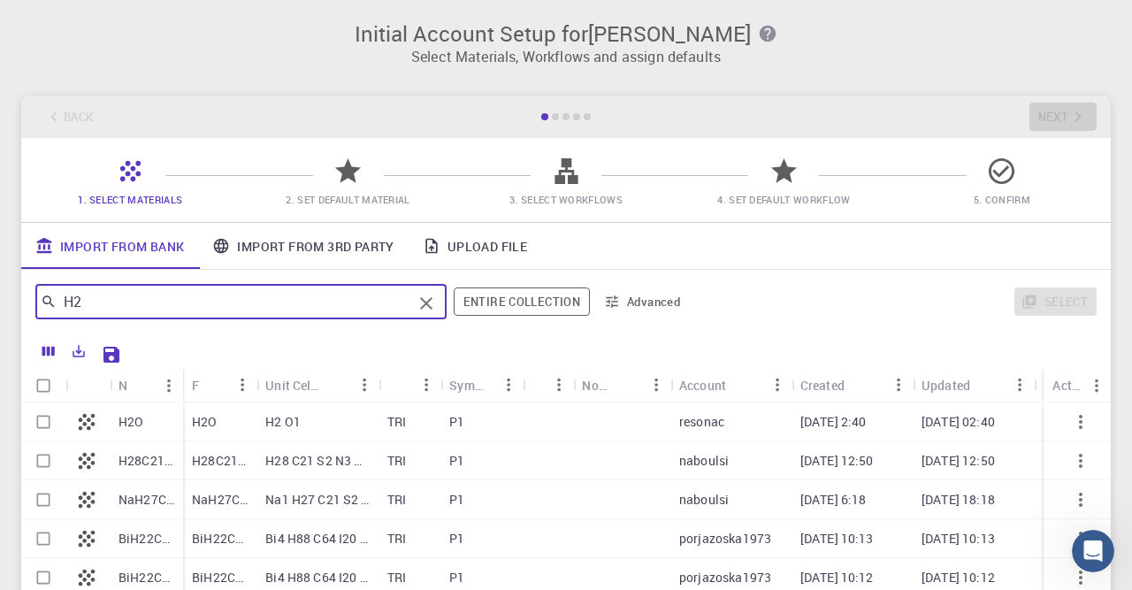
click at [354, 195] on span "2. Set Default Material" at bounding box center [348, 199] width 124 height 13
